Goal: Information Seeking & Learning: Learn about a topic

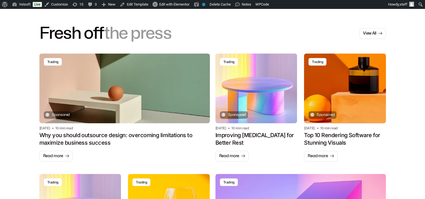
scroll to position [363, 0]
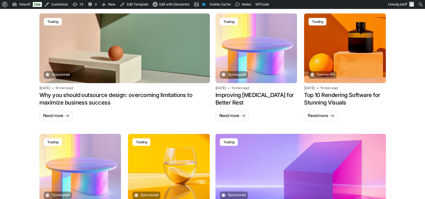
click at [403, 114] on div "Trading Trading Sponsored [DATE] 10 min read Why you should outsource design: o…" at bounding box center [212, 68] width 425 height 110
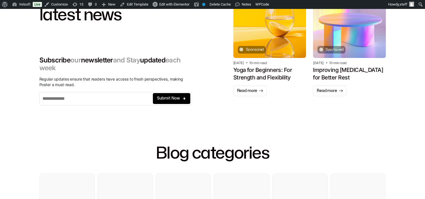
scroll to position [84, 0]
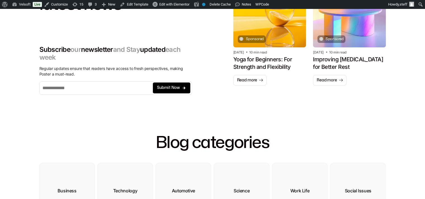
click at [408, 120] on div "Blog categories" at bounding box center [212, 137] width 425 height 51
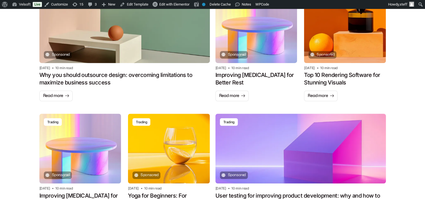
scroll to position [391, 0]
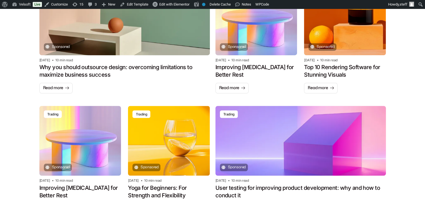
click at [30, 87] on div "Trading Trading Sponsored [DATE] 10 min read Why you should outsource design: o…" at bounding box center [212, 40] width 425 height 110
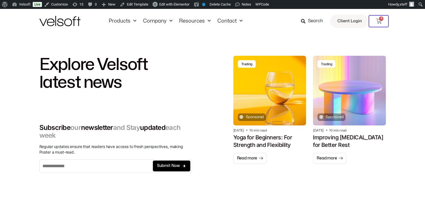
scroll to position [0, 0]
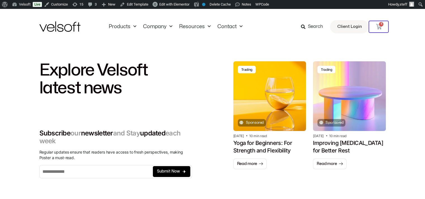
click at [78, 75] on h2 "Explore Velsoft latest news" at bounding box center [115, 79] width 152 height 36
click at [77, 74] on h2 "Explore Velsoft latest news" at bounding box center [115, 79] width 152 height 36
click at [161, 99] on div "Explore Velsoft latest news Subscribe our newsletter and Stay updated each week…" at bounding box center [115, 119] width 152 height 117
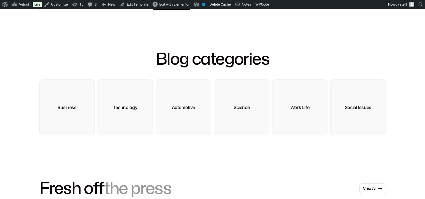
scroll to position [168, 0]
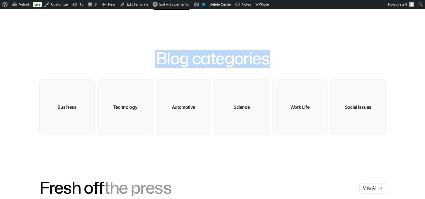
drag, startPoint x: 151, startPoint y: 57, endPoint x: 379, endPoint y: 68, distance: 227.8
click at [379, 68] on div "Blog categories" at bounding box center [212, 53] width 346 height 51
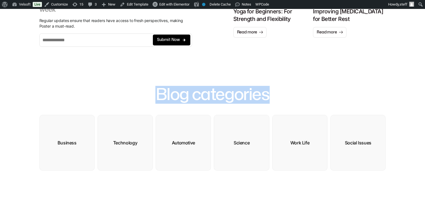
scroll to position [0, 0]
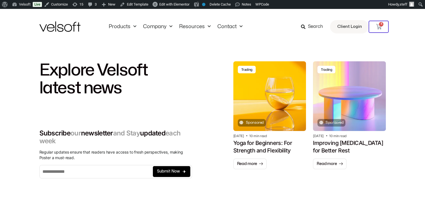
drag, startPoint x: 114, startPoint y: 95, endPoint x: 111, endPoint y: 93, distance: 3.0
click at [113, 95] on h2 "Explore Velsoft latest news" at bounding box center [115, 79] width 152 height 36
click at [111, 91] on h2 "Explore Velsoft latest news" at bounding box center [115, 79] width 152 height 36
click at [111, 89] on h2 "Explore Velsoft latest news" at bounding box center [115, 79] width 152 height 36
click at [122, 89] on h2 "Explore Velsoft latest news" at bounding box center [115, 79] width 152 height 36
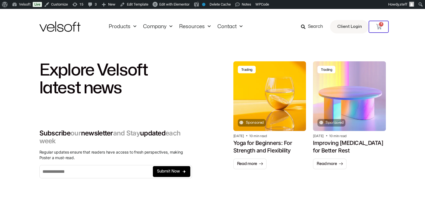
click at [126, 65] on h2 "Explore Velsoft latest news" at bounding box center [115, 79] width 152 height 36
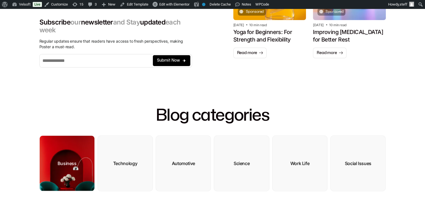
scroll to position [195, 0]
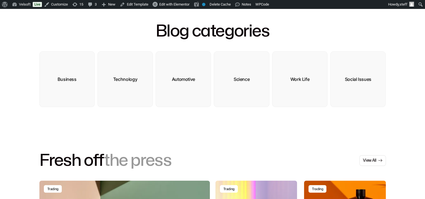
click at [404, 84] on div "Business Business Technology Technology Automotive Automotive Science Science W…" at bounding box center [212, 90] width 425 height 78
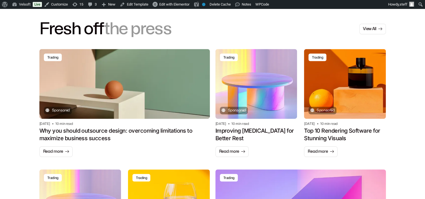
scroll to position [335, 0]
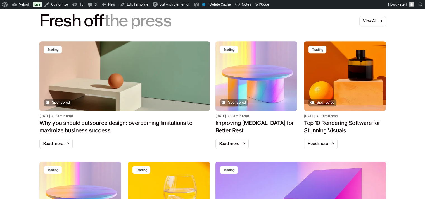
click at [95, 21] on h2 "Fresh off the press" at bounding box center [105, 21] width 132 height 18
click at [95, 20] on h2 "Fresh off the press" at bounding box center [105, 21] width 132 height 18
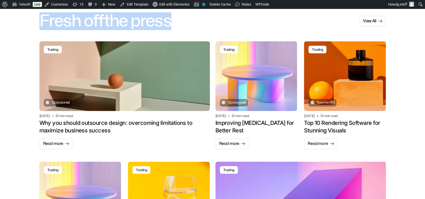
click at [95, 20] on h2 "Fresh off the press" at bounding box center [105, 21] width 132 height 18
click at [354, 28] on div "View All" at bounding box center [298, 21] width 173 height 18
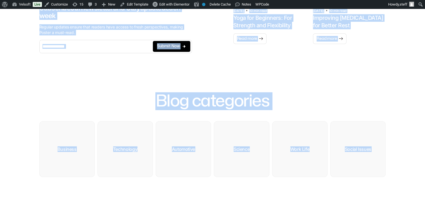
scroll to position [0, 0]
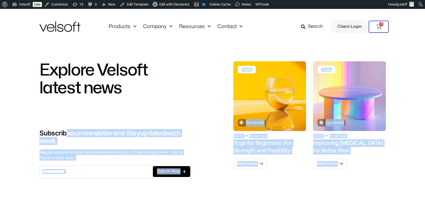
drag, startPoint x: 367, startPoint y: 142, endPoint x: 66, endPoint y: 123, distance: 301.6
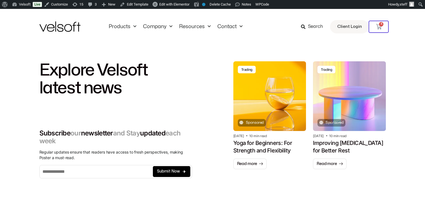
drag, startPoint x: 66, startPoint y: 123, endPoint x: 49, endPoint y: 75, distance: 50.9
click at [49, 75] on h2 "Explore Velsoft latest news" at bounding box center [115, 79] width 152 height 36
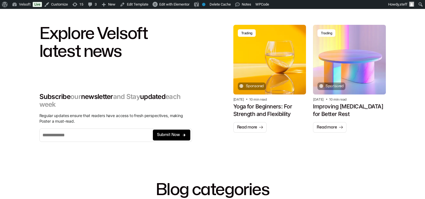
scroll to position [56, 0]
